Goal: Find specific page/section: Find specific page/section

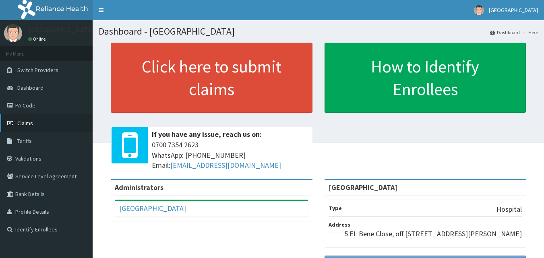
click at [51, 129] on link "Claims" at bounding box center [46, 123] width 93 height 18
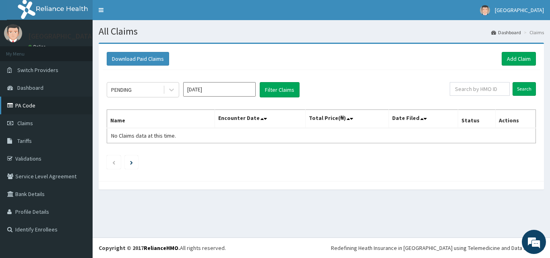
click at [48, 111] on link "PA Code" at bounding box center [46, 106] width 93 height 18
